Goal: Task Accomplishment & Management: Manage account settings

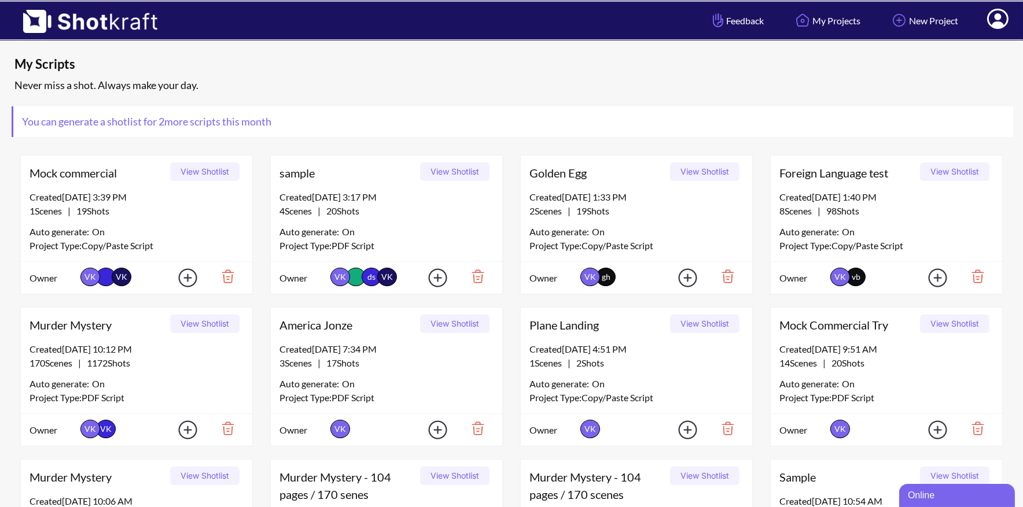
click at [999, 23] on icon at bounding box center [998, 20] width 12 height 14
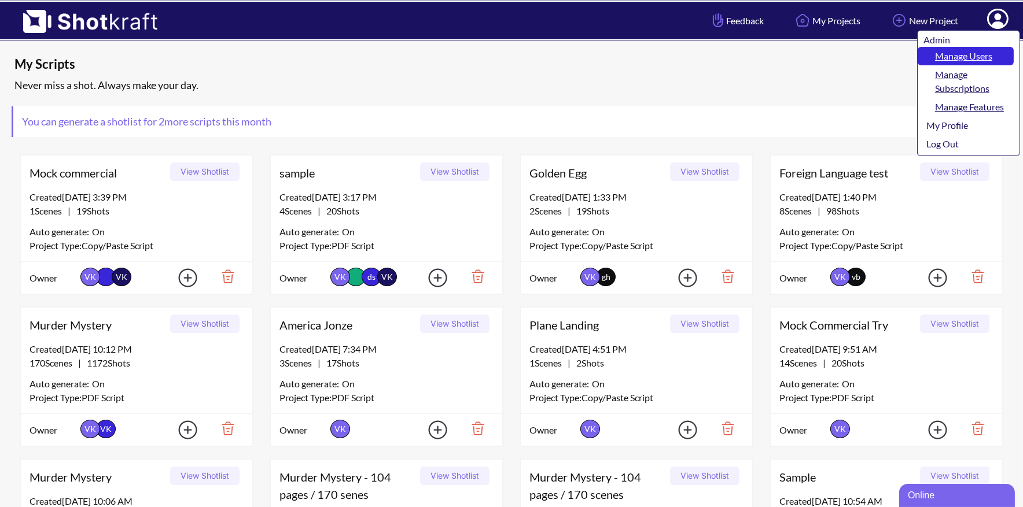
click at [977, 53] on link "Manage Users" at bounding box center [966, 56] width 96 height 19
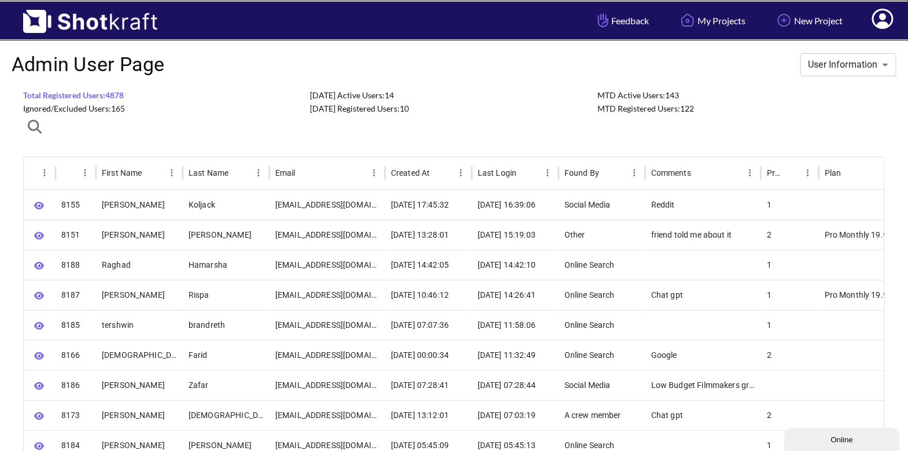
click at [122, 24] on img at bounding box center [84, 17] width 169 height 31
